Goal: Check status: Check status

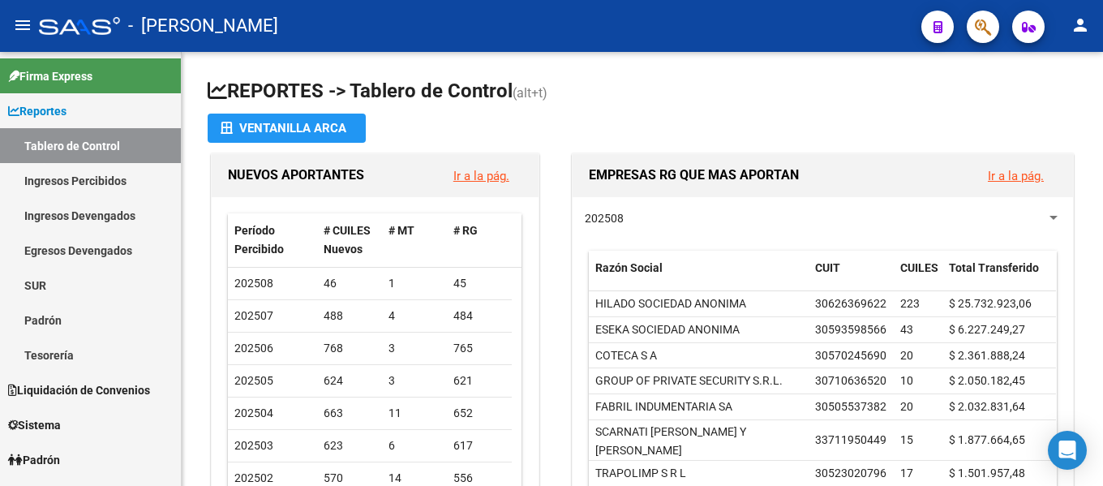
click at [1002, 27] on mat-toolbar "menu - osetya person" at bounding box center [551, 26] width 1103 height 52
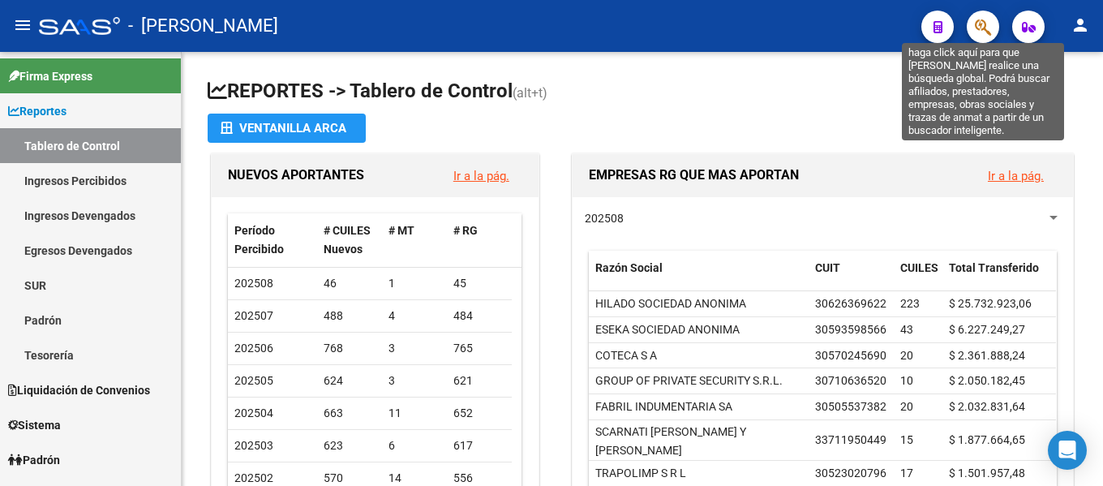
click at [976, 23] on icon "button" at bounding box center [983, 27] width 16 height 19
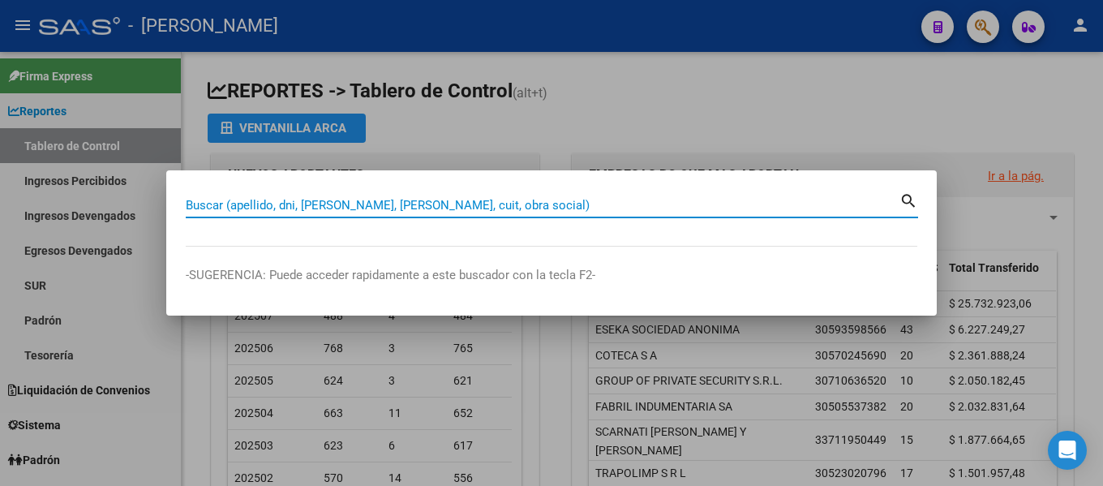
paste input "94708677"
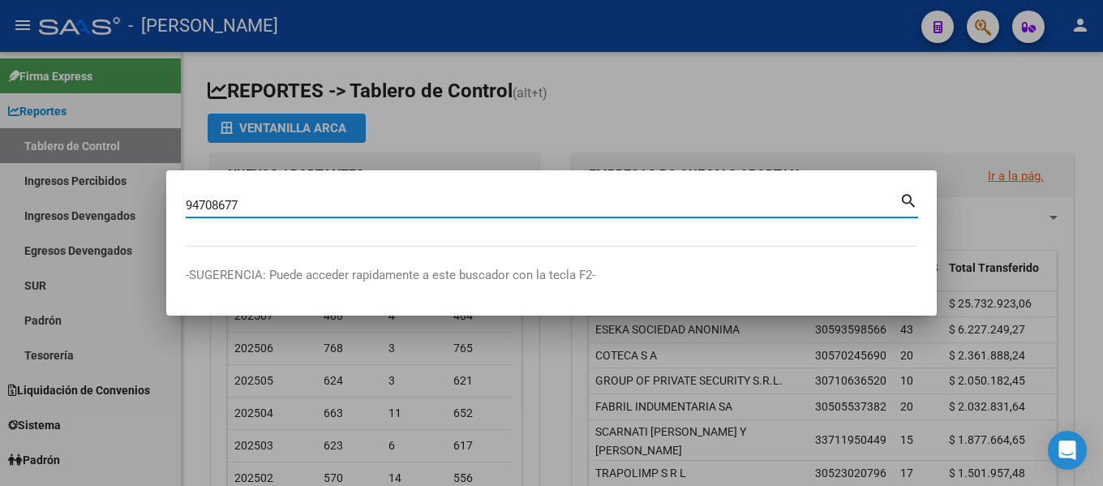
type input "94708677"
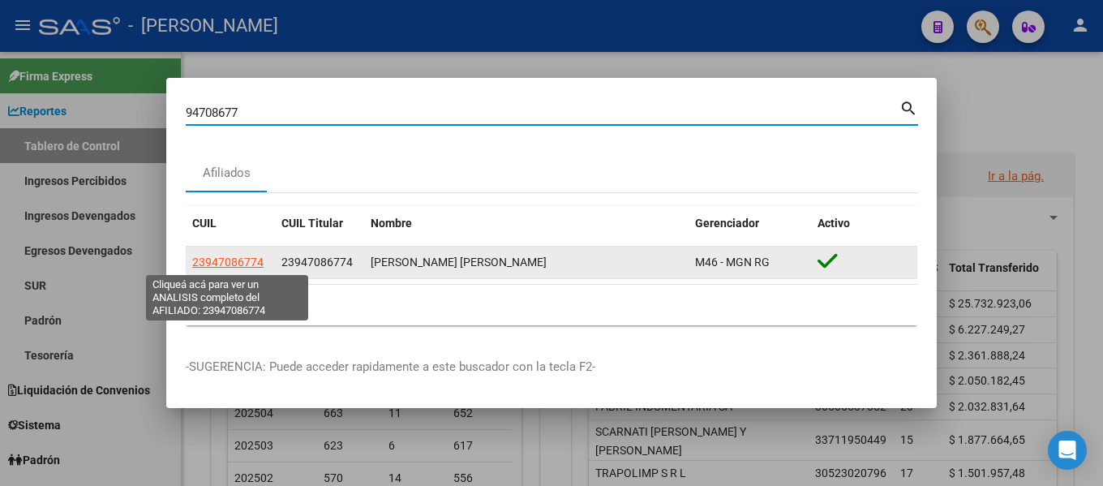
click at [241, 263] on span "23947086774" at bounding box center [227, 262] width 71 height 13
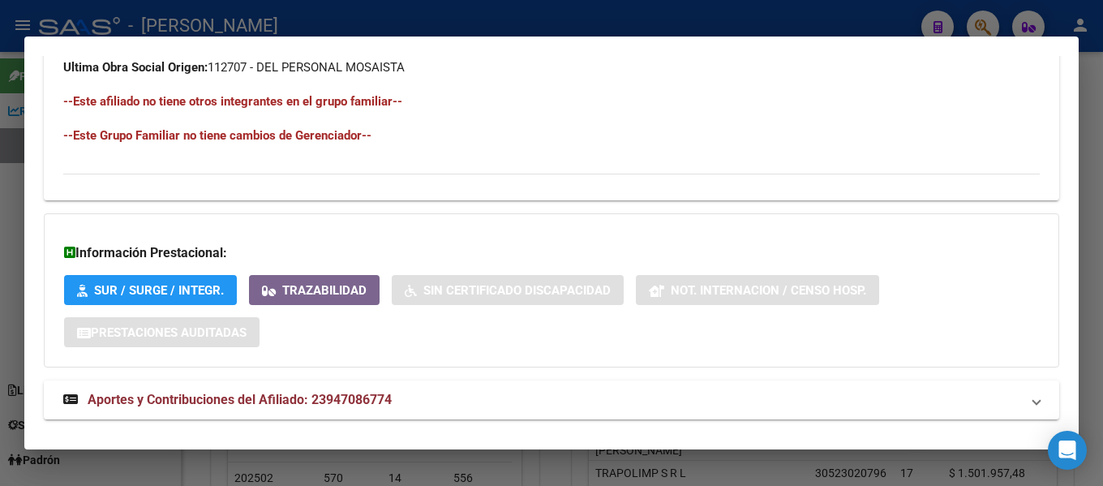
scroll to position [918, 0]
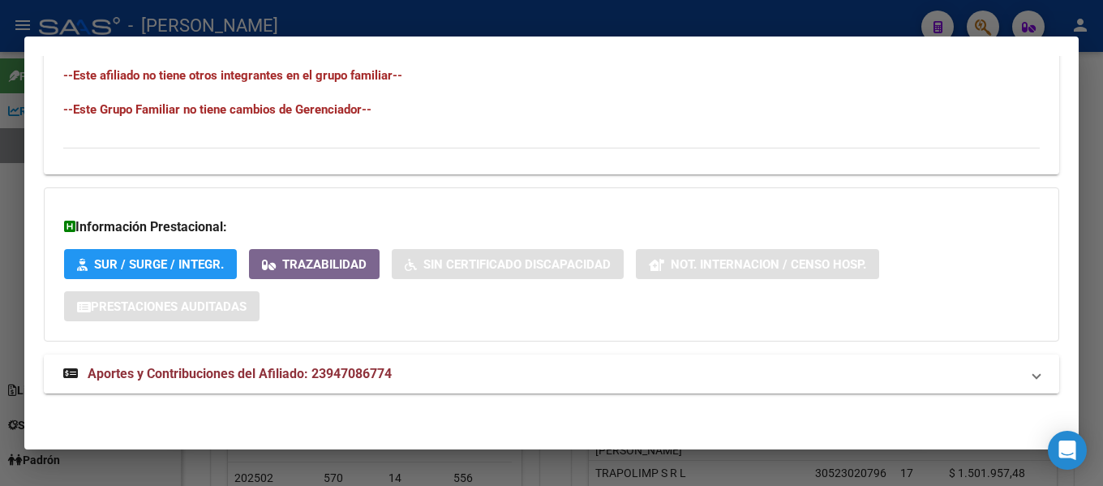
click at [185, 376] on span "Aportes y Contribuciones del Afiliado: 23947086774" at bounding box center [240, 373] width 304 height 15
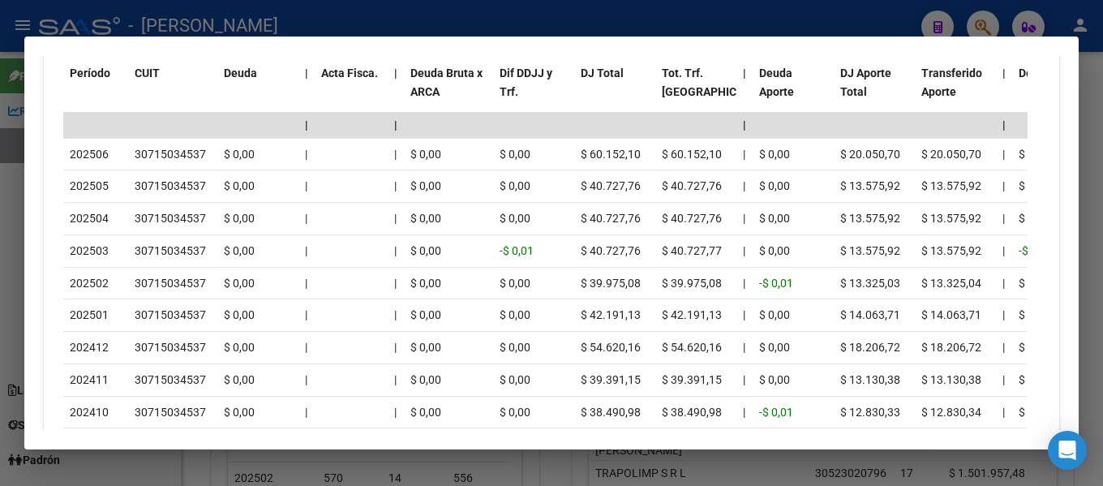
scroll to position [1721, 0]
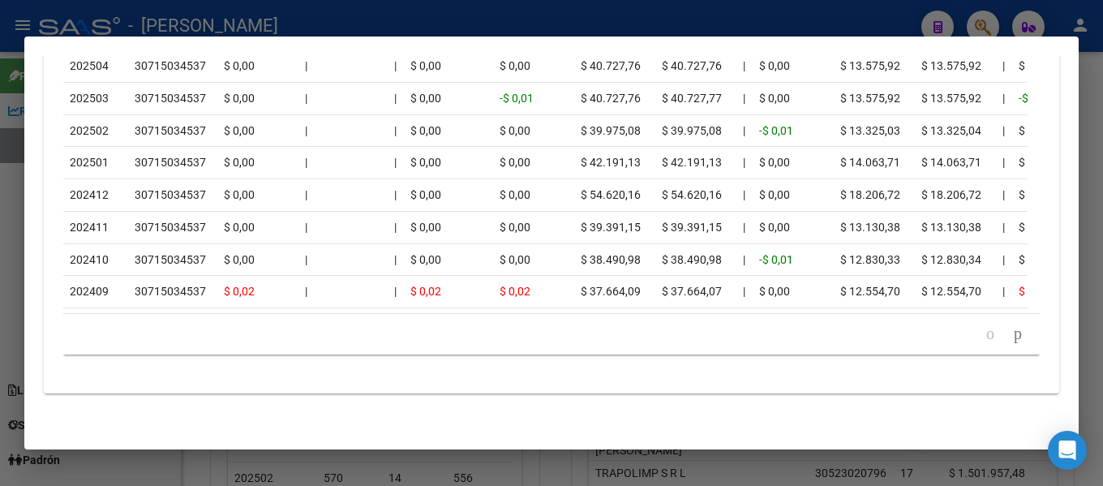
click at [651, 23] on div at bounding box center [551, 243] width 1103 height 486
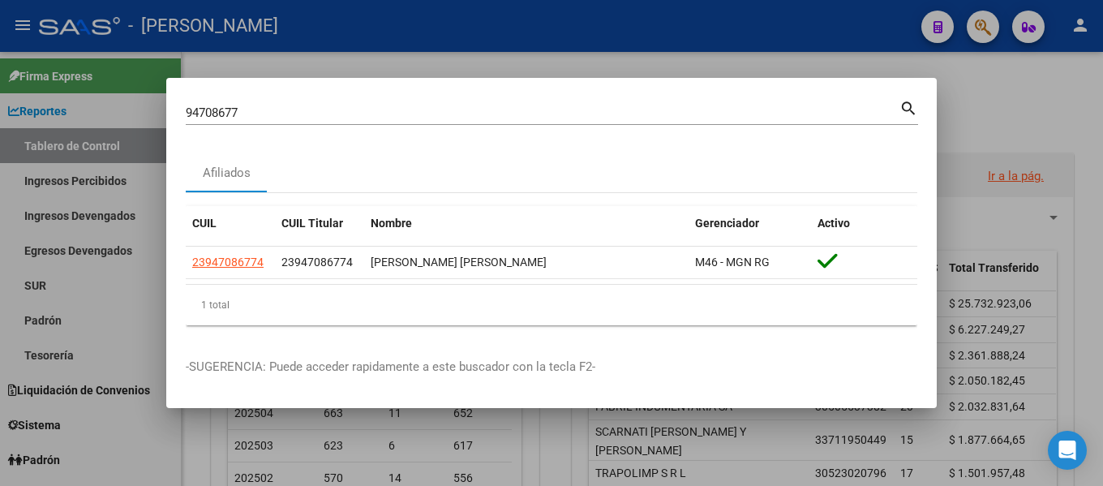
click at [739, 74] on div at bounding box center [551, 243] width 1103 height 486
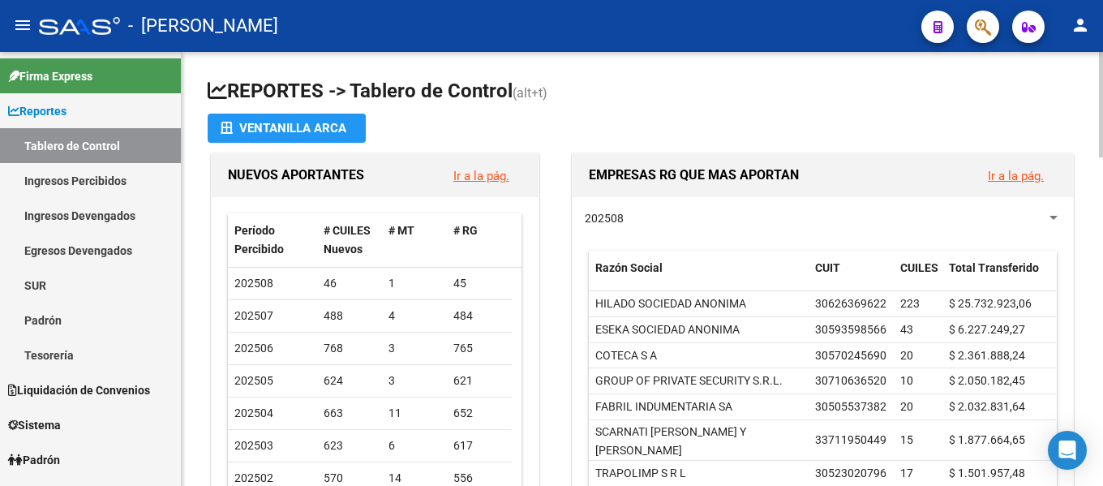
click at [756, 97] on h1 "REPORTES -> Tablero de Control (alt+t)" at bounding box center [643, 92] width 870 height 28
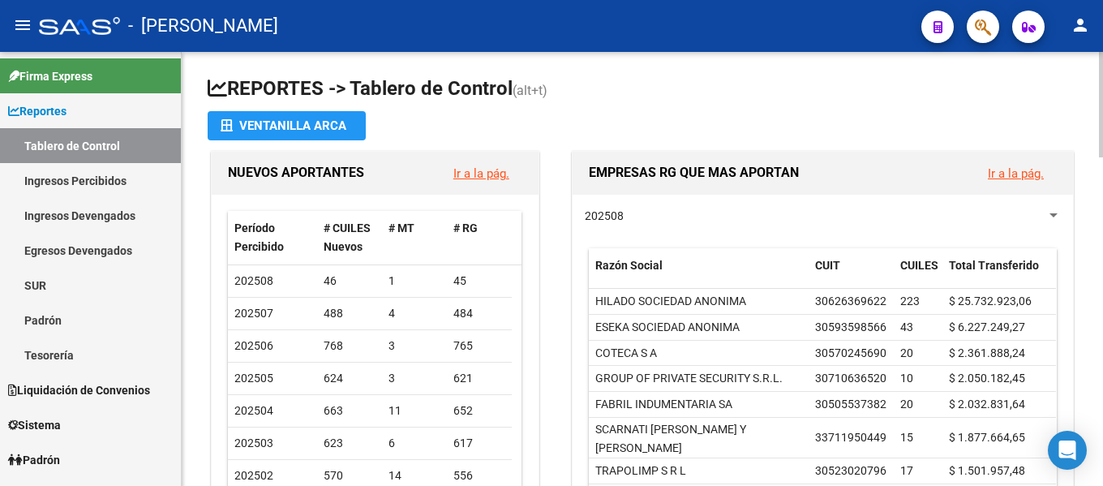
scroll to position [0, 0]
